Goal: Task Accomplishment & Management: Manage account settings

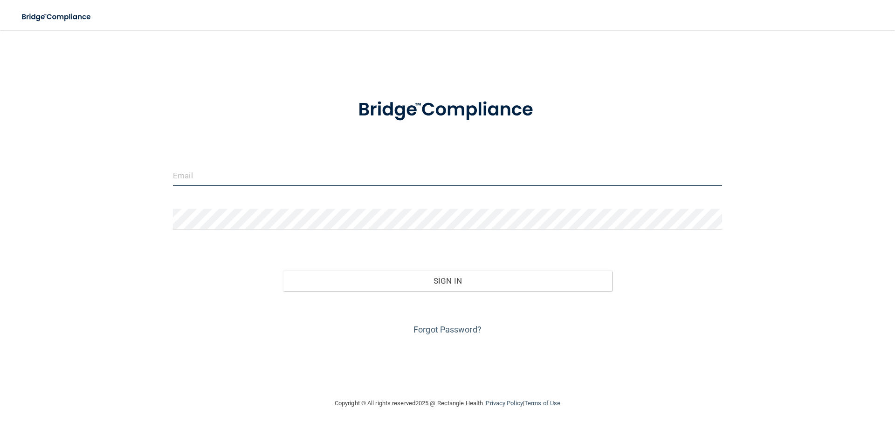
click at [291, 177] on input "email" at bounding box center [447, 175] width 549 height 21
type input "[EMAIL_ADDRESS][DOMAIN_NAME]"
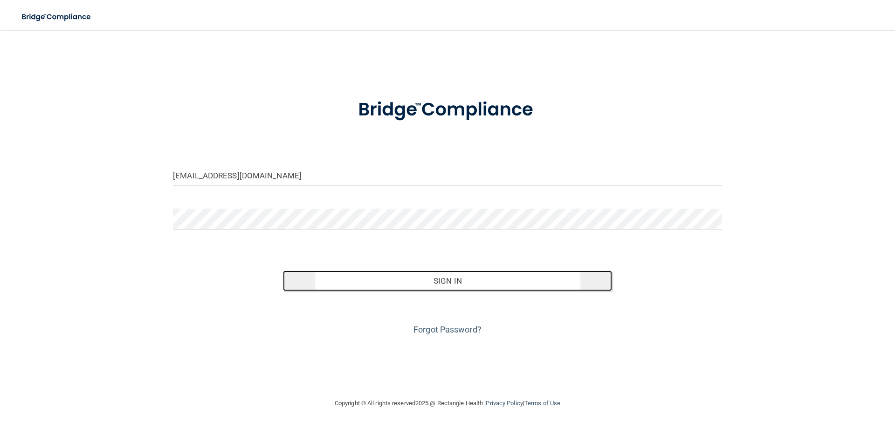
click at [433, 284] on button "Sign In" at bounding box center [448, 281] width 330 height 21
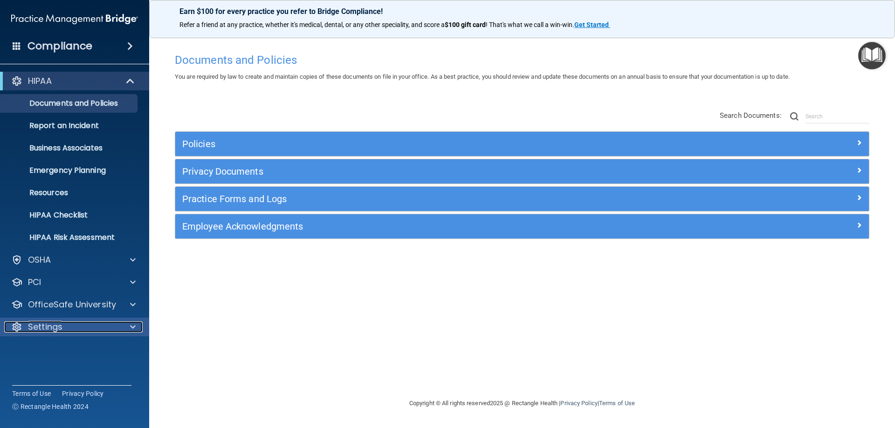
click at [57, 327] on p "Settings" at bounding box center [45, 327] width 34 height 11
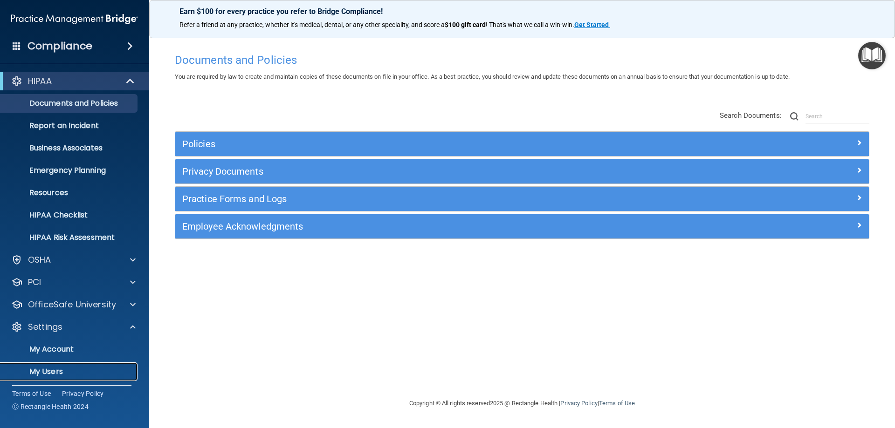
click at [55, 376] on p "My Users" at bounding box center [69, 371] width 127 height 9
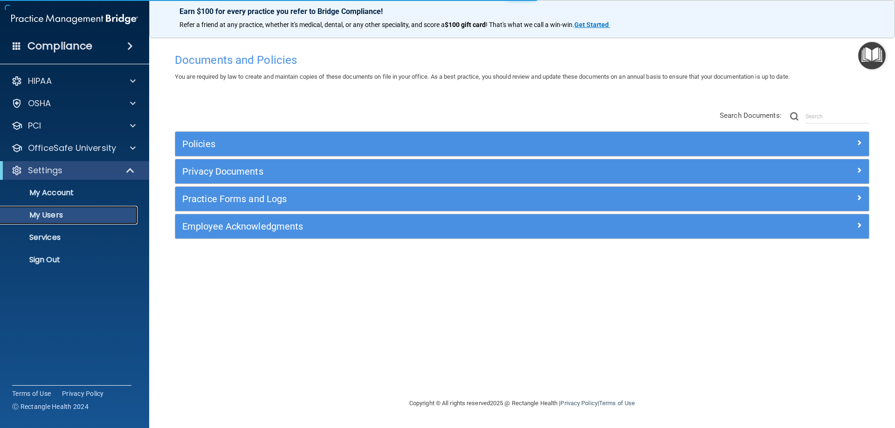
select select "20"
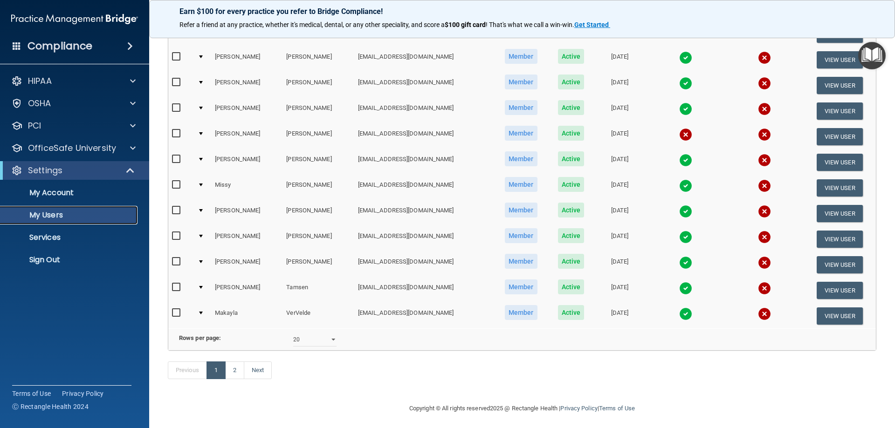
scroll to position [343, 0]
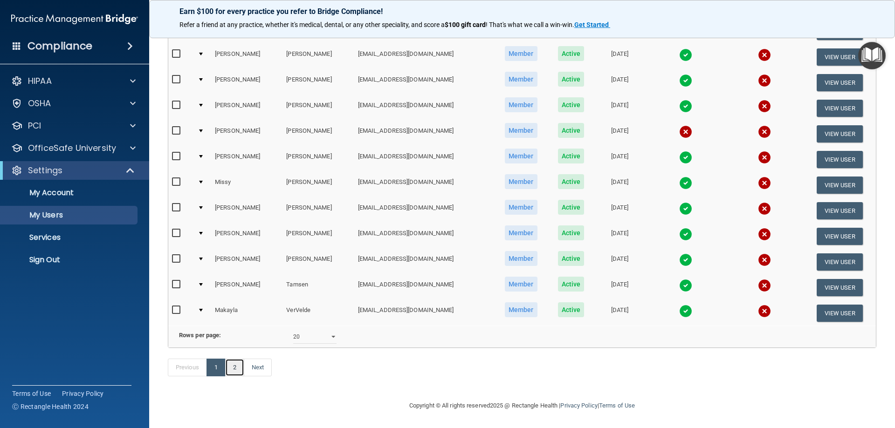
click at [231, 366] on link "2" at bounding box center [234, 368] width 19 height 18
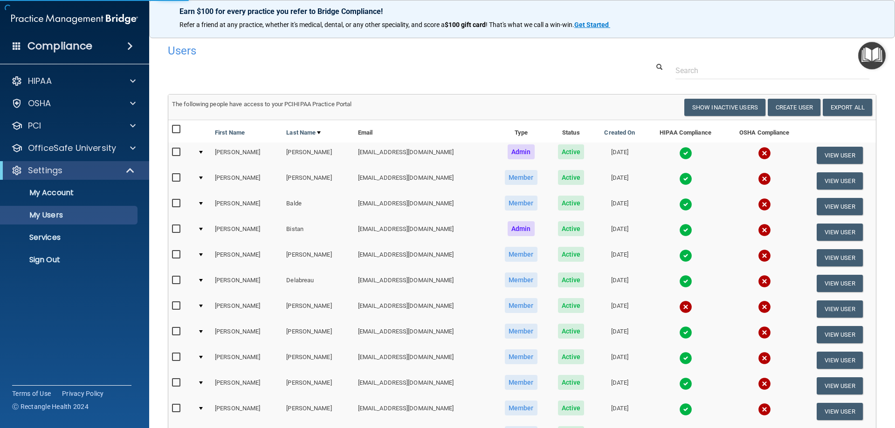
select select "20"
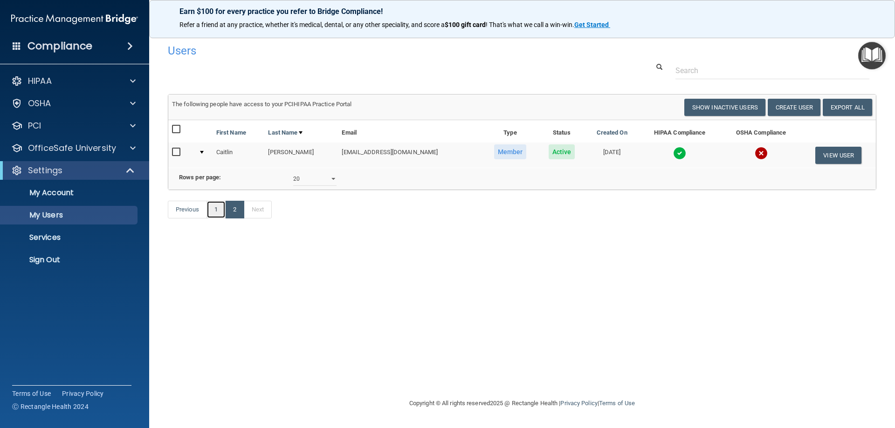
click at [218, 219] on link "1" at bounding box center [216, 210] width 19 height 18
select select "20"
